Goal: Task Accomplishment & Management: Manage account settings

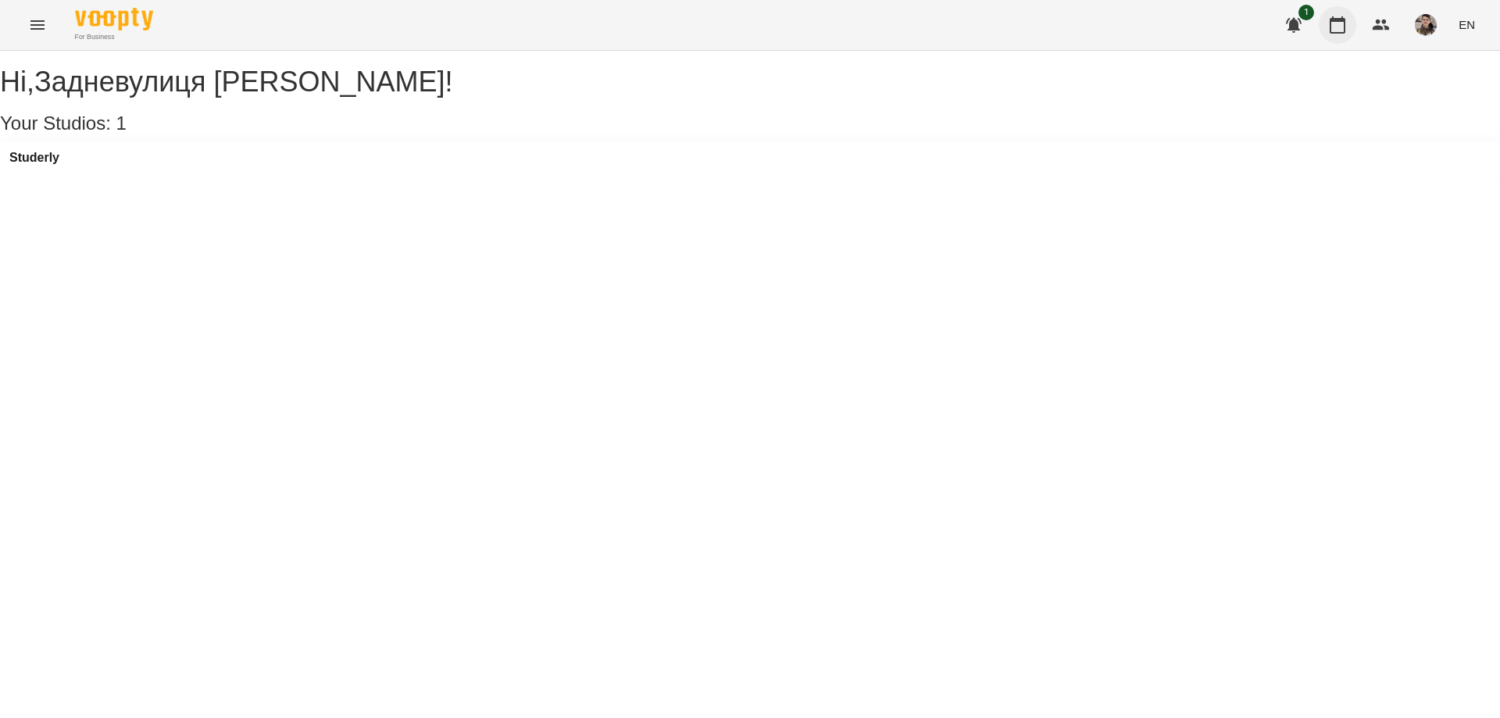
click at [1331, 21] on icon "button" at bounding box center [1338, 24] width 16 height 17
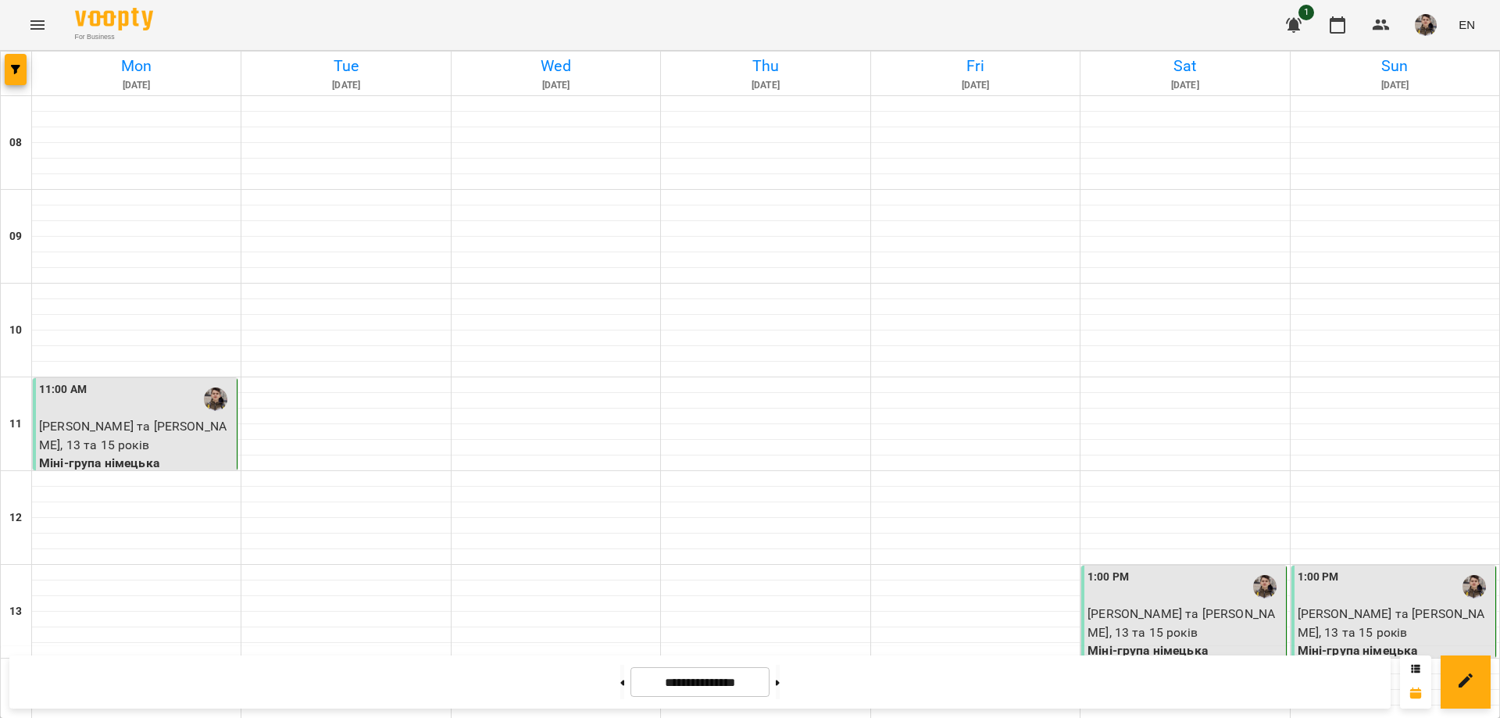
scroll to position [703, 0]
click at [780, 680] on button at bounding box center [778, 682] width 4 height 34
type input "**********"
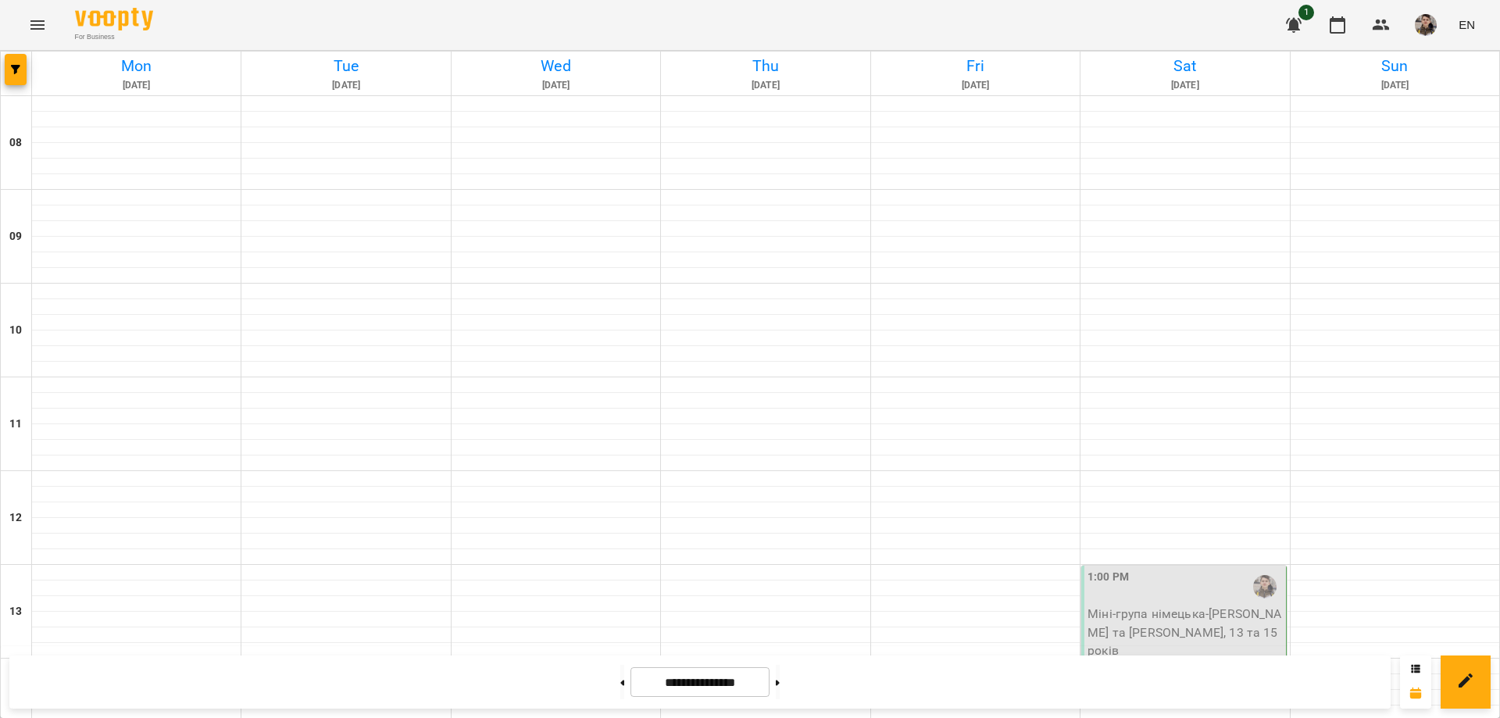
scroll to position [480, 0]
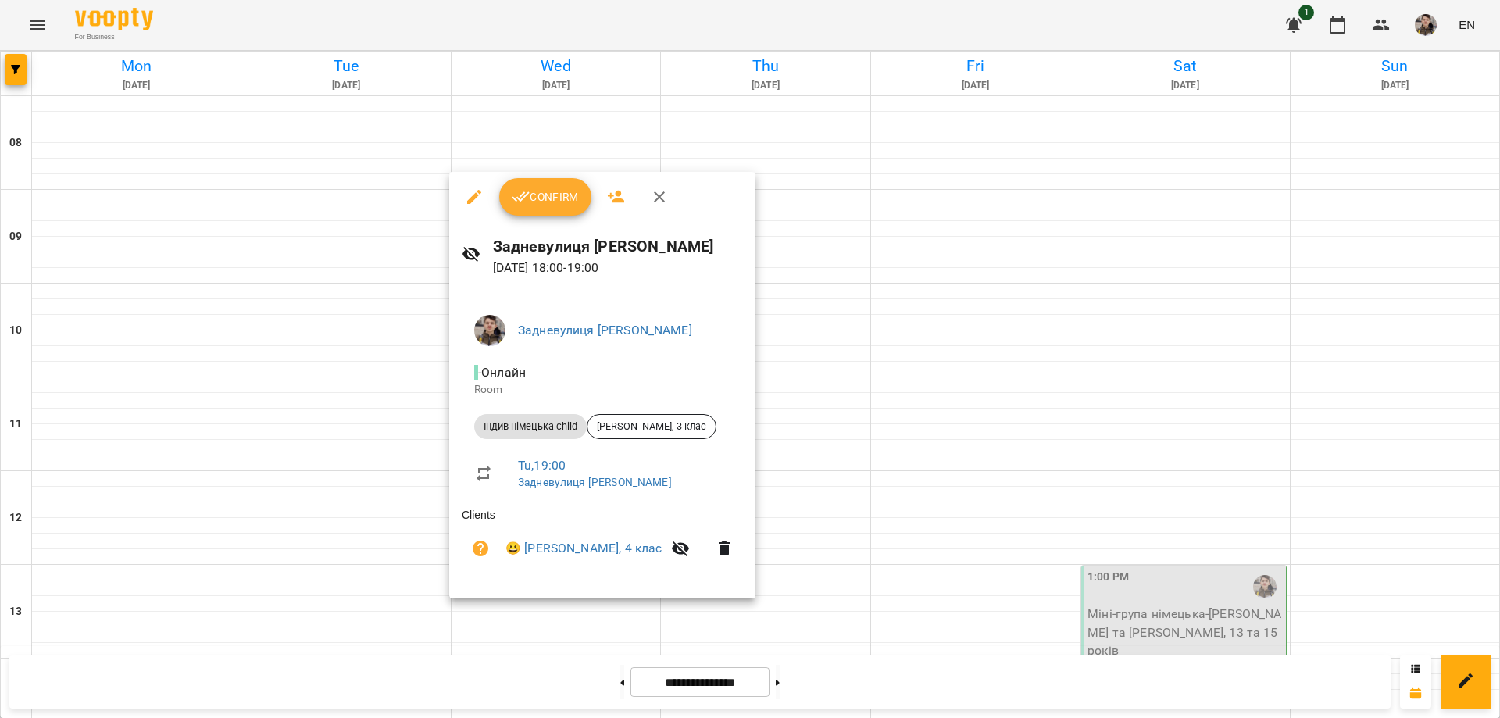
click at [564, 208] on button "Confirm" at bounding box center [545, 197] width 92 height 38
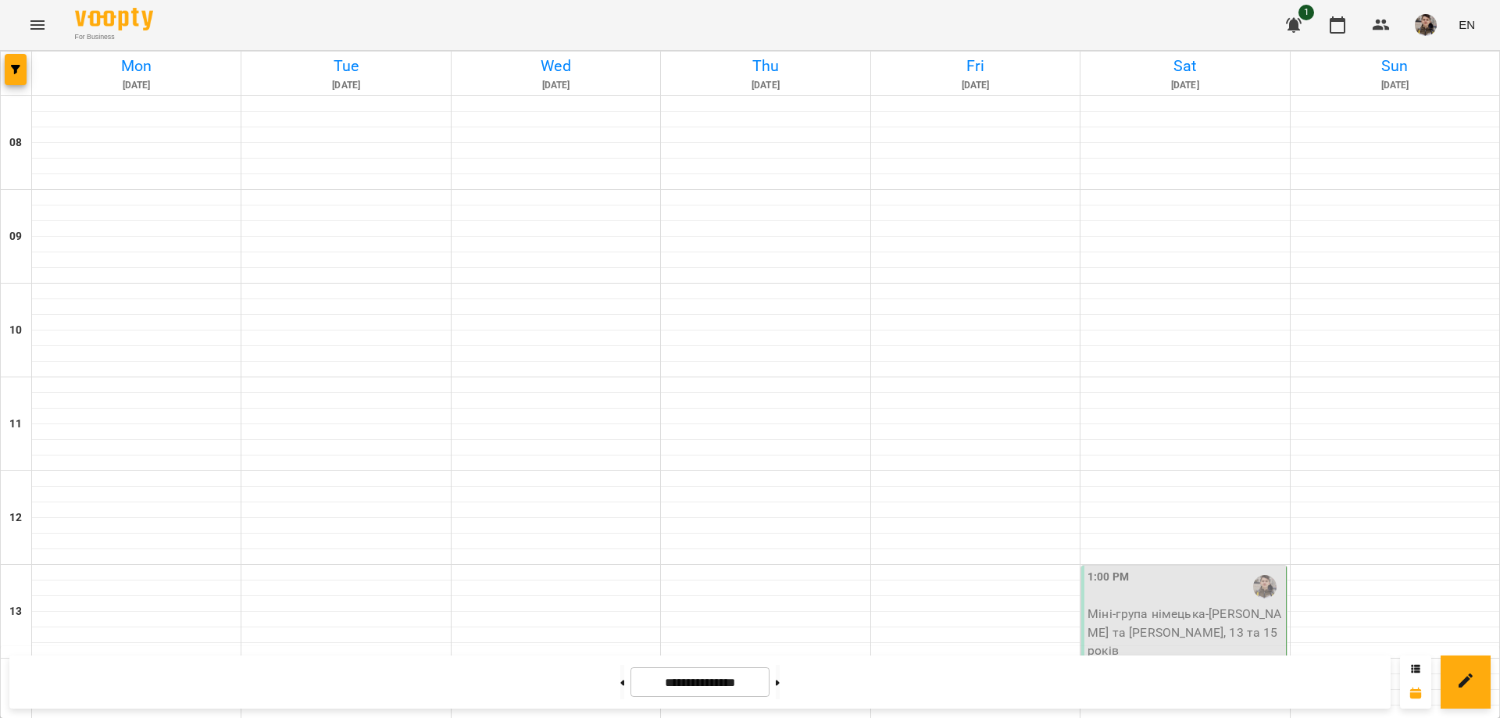
scroll to position [859, 0]
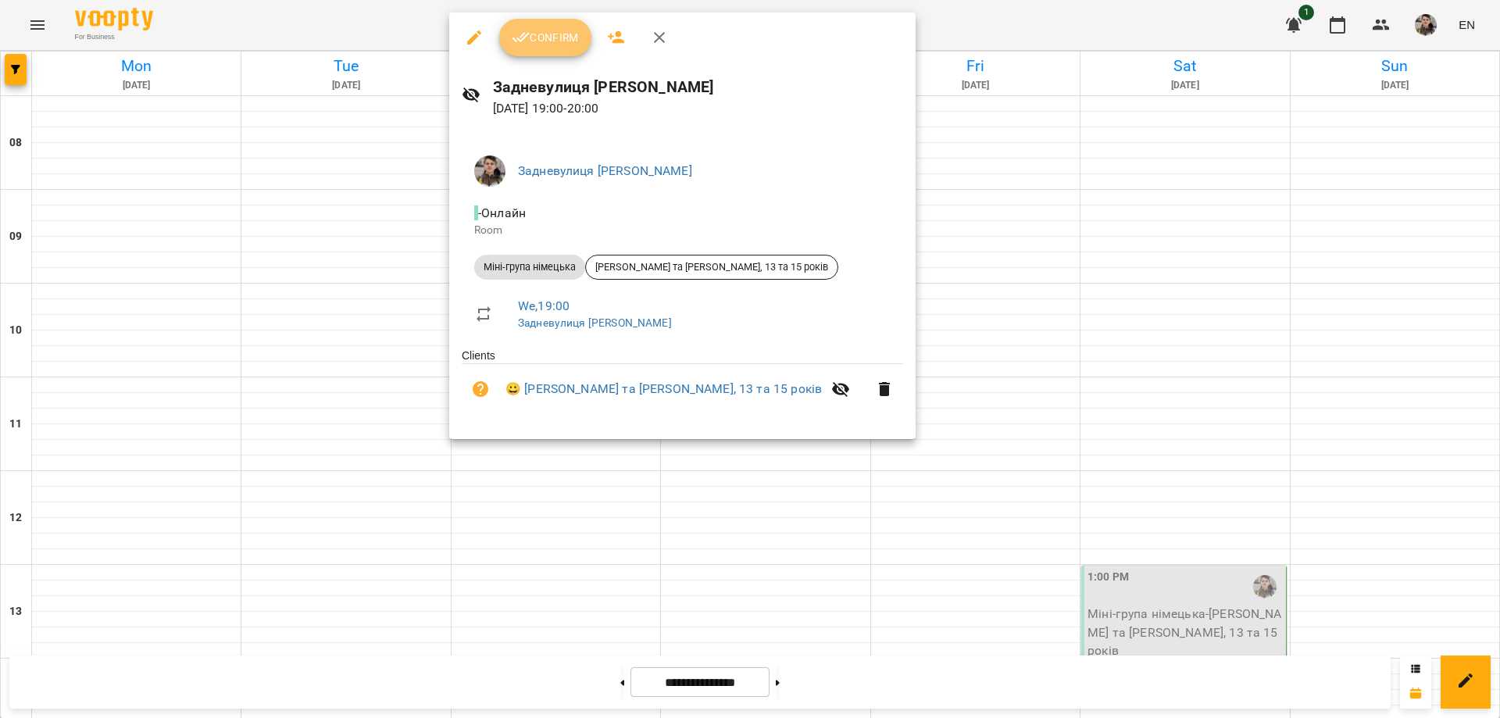
click at [550, 22] on button "Confirm" at bounding box center [545, 38] width 92 height 38
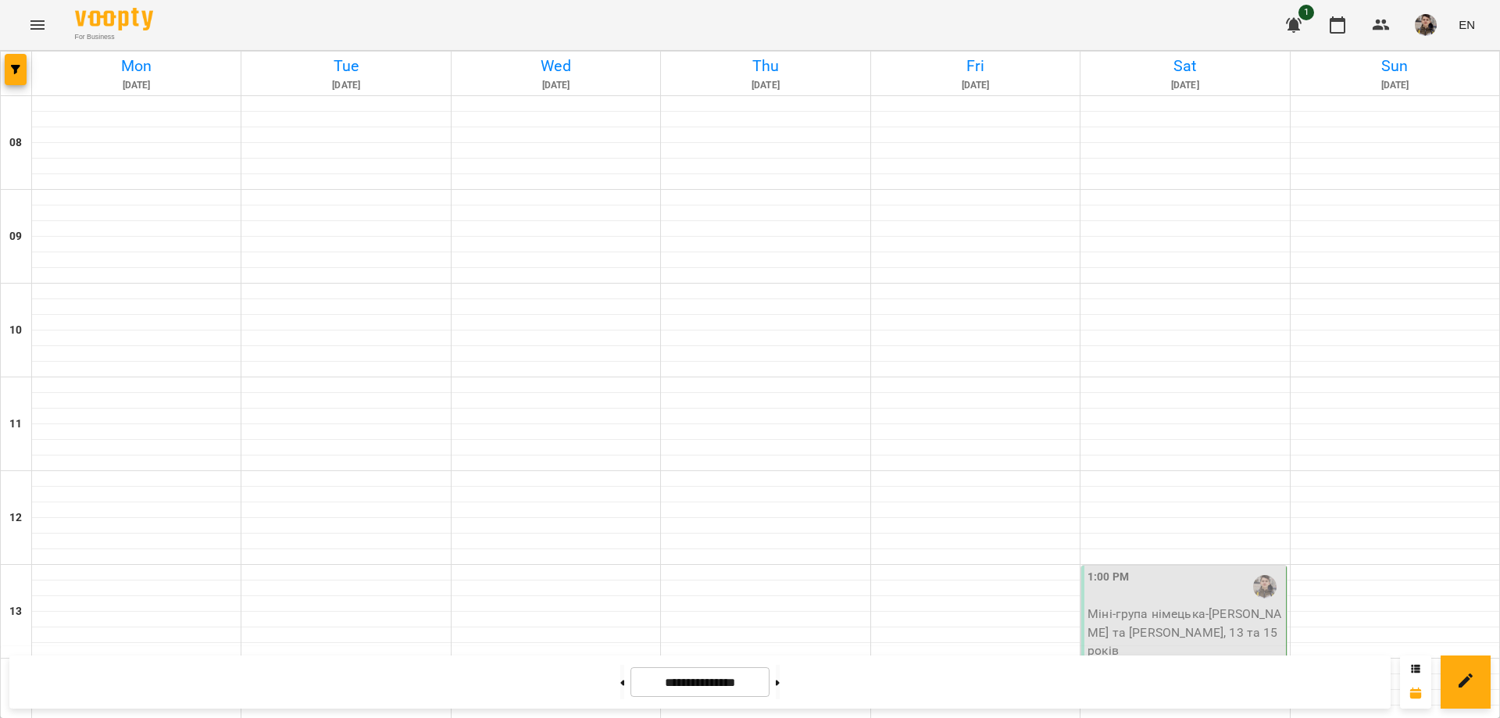
scroll to position [948, 0]
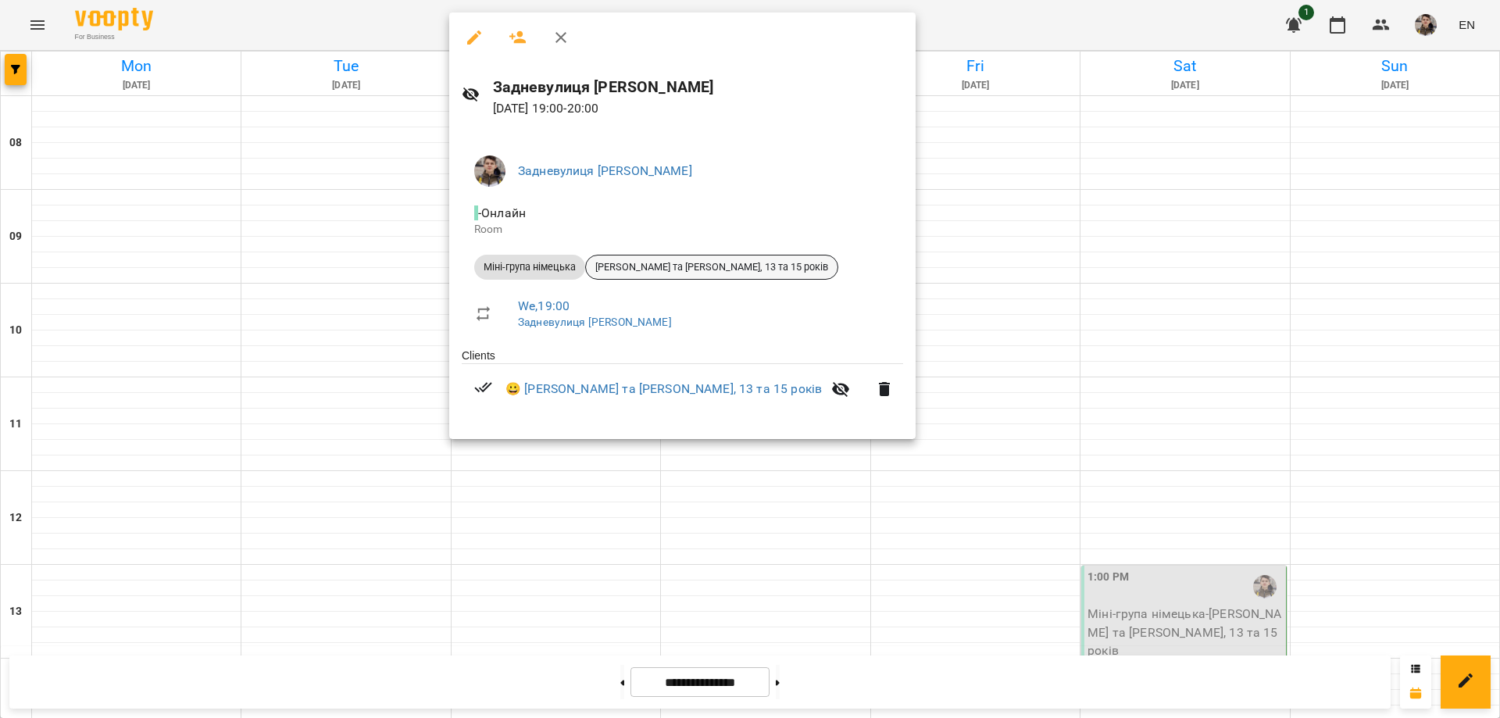
click at [652, 264] on span "[PERSON_NAME] та [PERSON_NAME], 13 та 15 років" at bounding box center [712, 267] width 252 height 14
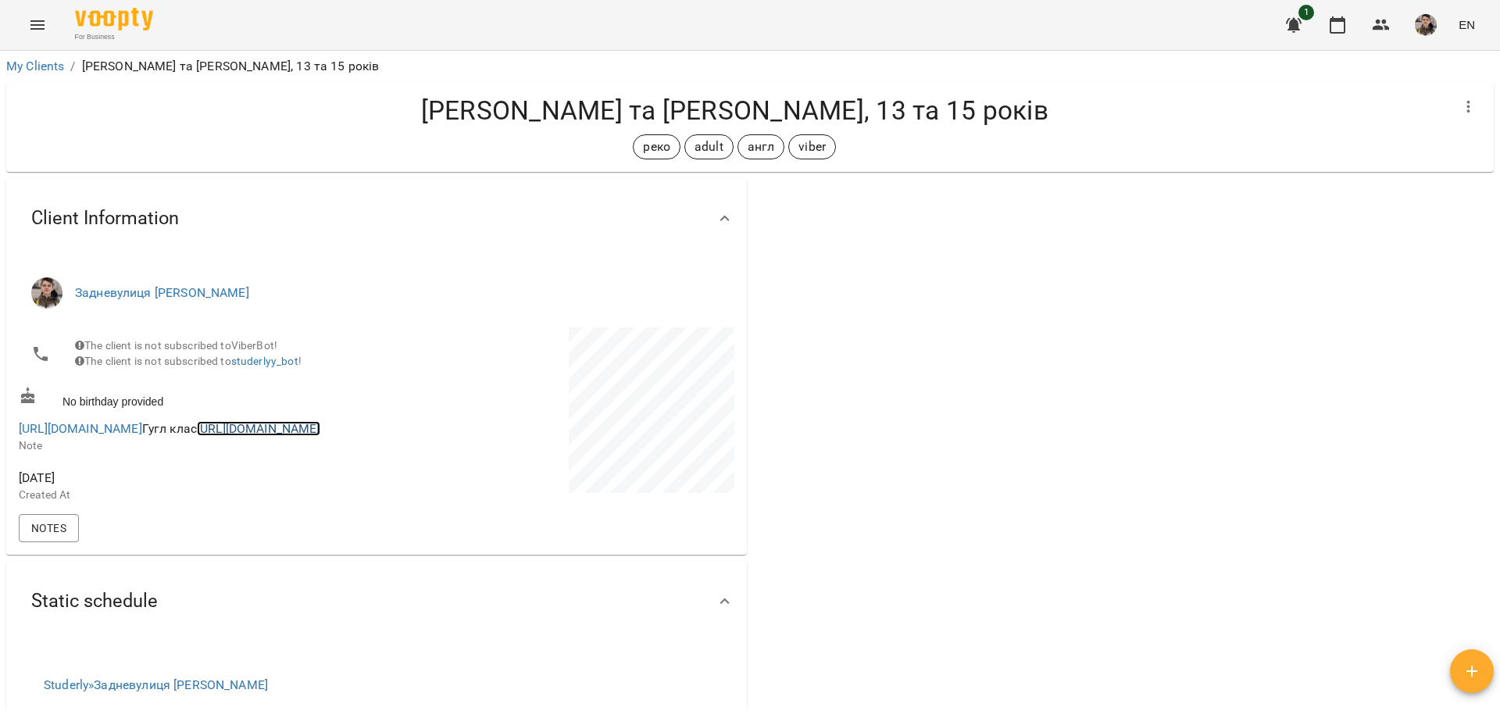
click at [197, 436] on link "[URL][DOMAIN_NAME]" at bounding box center [258, 428] width 123 height 15
